Goal: Information Seeking & Learning: Learn about a topic

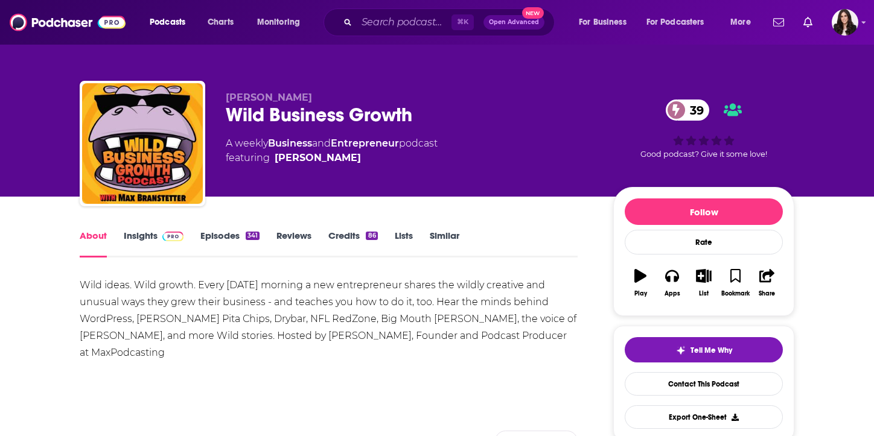
click at [218, 237] on link "Episodes 341" at bounding box center [229, 244] width 59 height 28
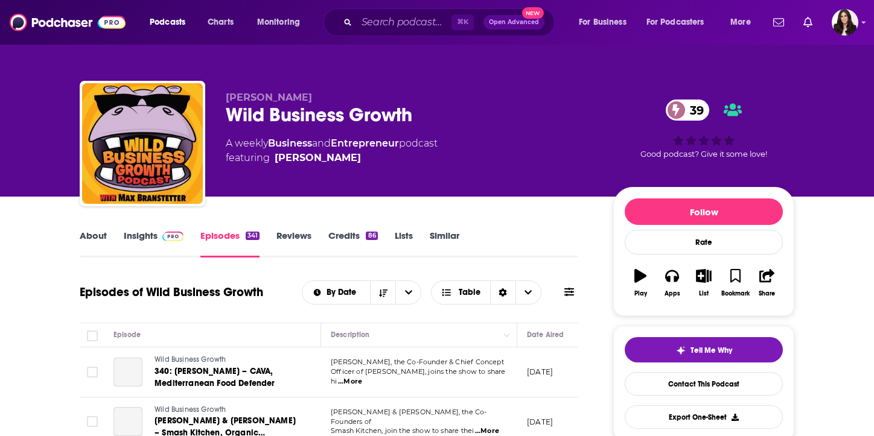
click at [148, 240] on link "Insights" at bounding box center [154, 244] width 60 height 28
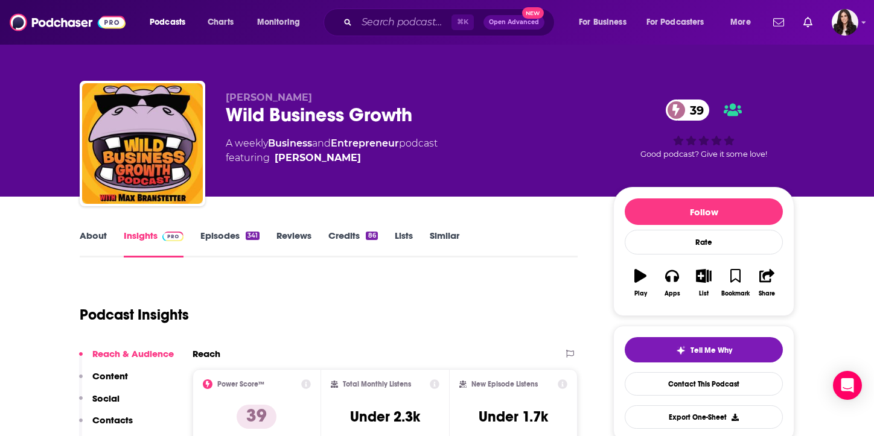
click at [91, 240] on link "About" at bounding box center [93, 244] width 27 height 28
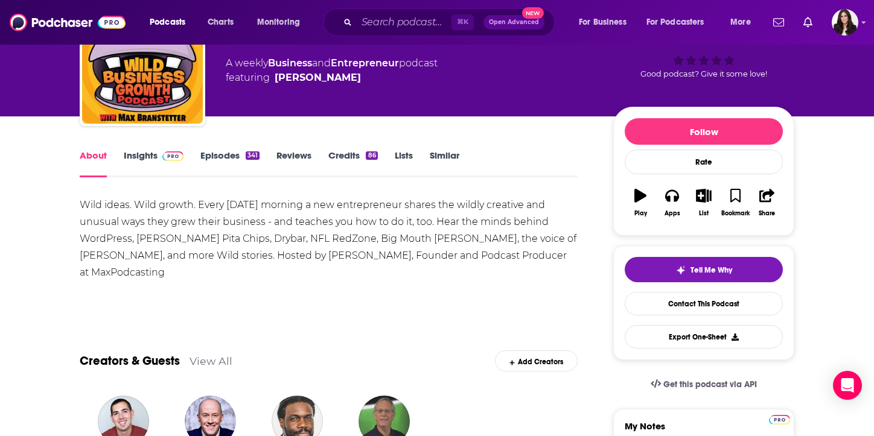
scroll to position [88, 0]
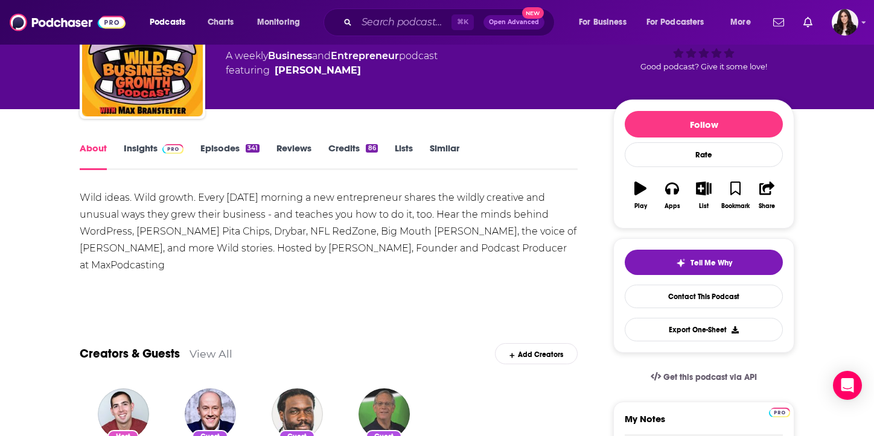
click at [353, 221] on div "Wild ideas. Wild growth. Every [DATE] morning a new entrepreneur shares the wil…" at bounding box center [329, 232] width 498 height 85
click at [354, 221] on div "Wild ideas. Wild growth. Every [DATE] morning a new entrepreneur shares the wil…" at bounding box center [329, 232] width 498 height 85
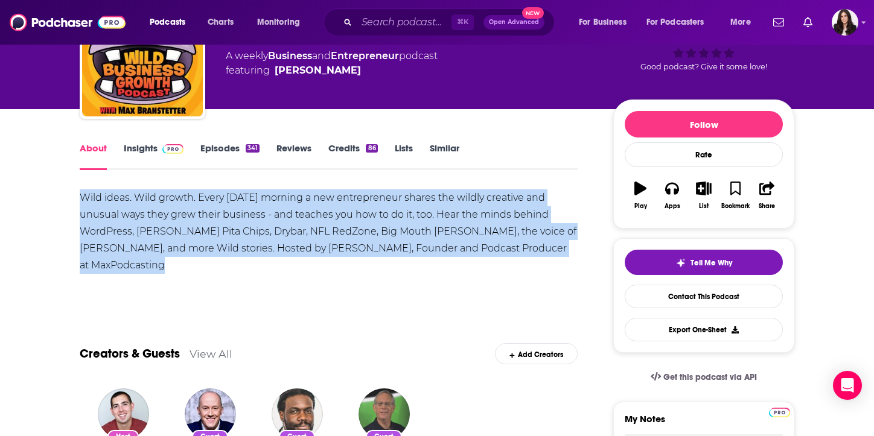
click at [354, 221] on div "Wild ideas. Wild growth. Every [DATE] morning a new entrepreneur shares the wil…" at bounding box center [329, 232] width 498 height 85
click at [365, 226] on div "Wild ideas. Wild growth. Every [DATE] morning a new entrepreneur shares the wil…" at bounding box center [329, 232] width 498 height 85
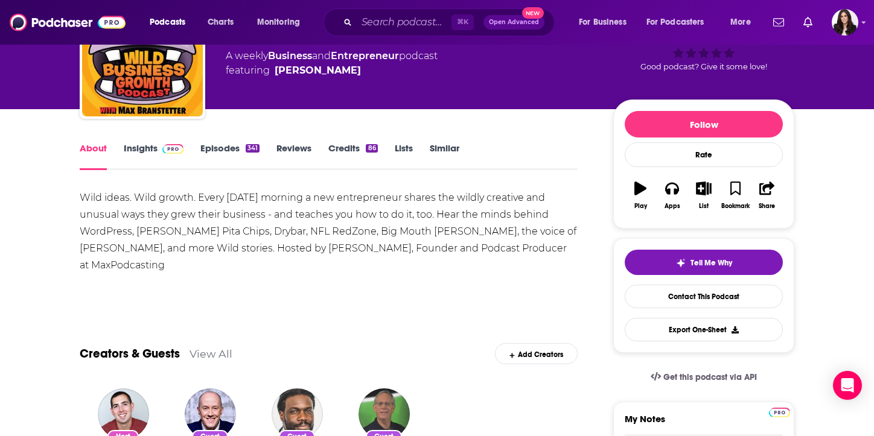
scroll to position [0, 0]
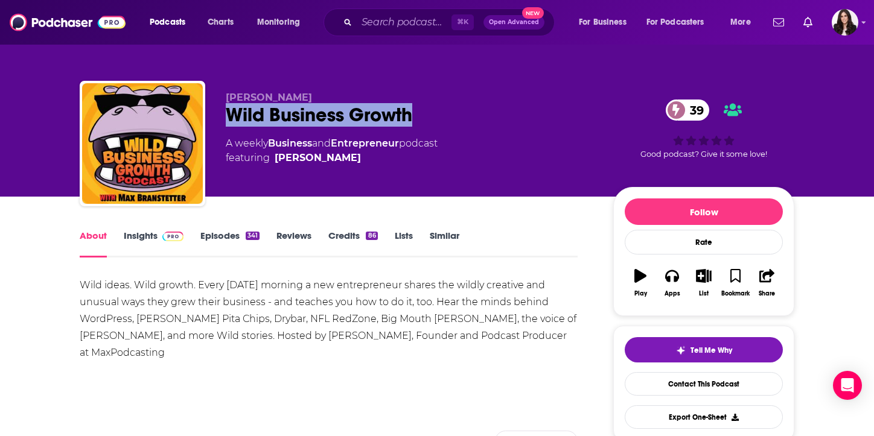
drag, startPoint x: 413, startPoint y: 117, endPoint x: 220, endPoint y: 112, distance: 192.6
click at [220, 112] on div "[PERSON_NAME] Wild Business Growth 39 A weekly Business and Entrepreneur podcas…" at bounding box center [437, 146] width 715 height 130
copy h1 "Wild Business Growth"
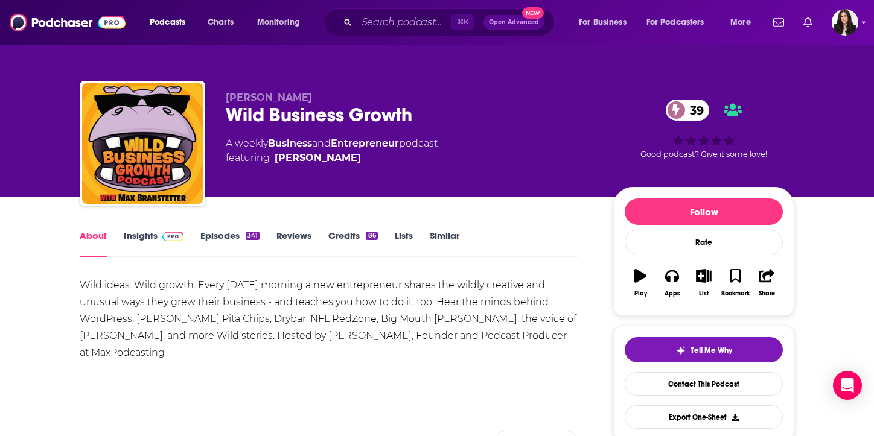
click at [327, 317] on div "Wild ideas. Wild growth. Every [DATE] morning a new entrepreneur shares the wil…" at bounding box center [329, 319] width 498 height 85
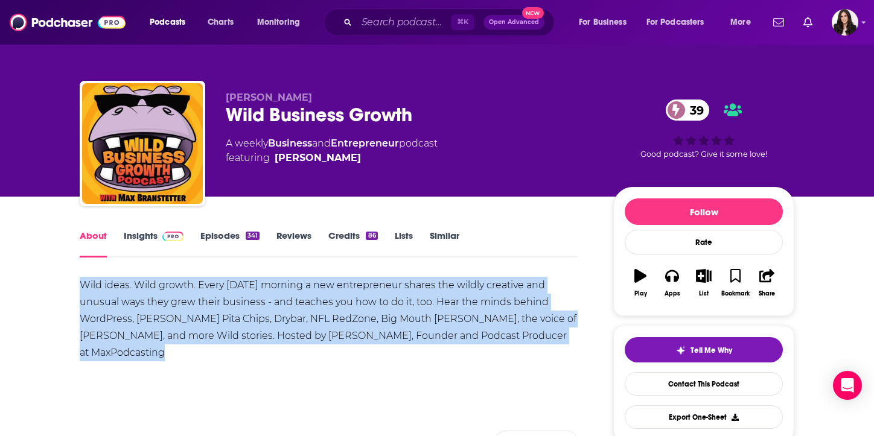
click at [327, 317] on div "Wild ideas. Wild growth. Every [DATE] morning a new entrepreneur shares the wil…" at bounding box center [329, 319] width 498 height 85
copy div "Wild ideas. Wild growth. Every [DATE] morning a new entrepreneur shares the wil…"
